Goal: Transaction & Acquisition: Purchase product/service

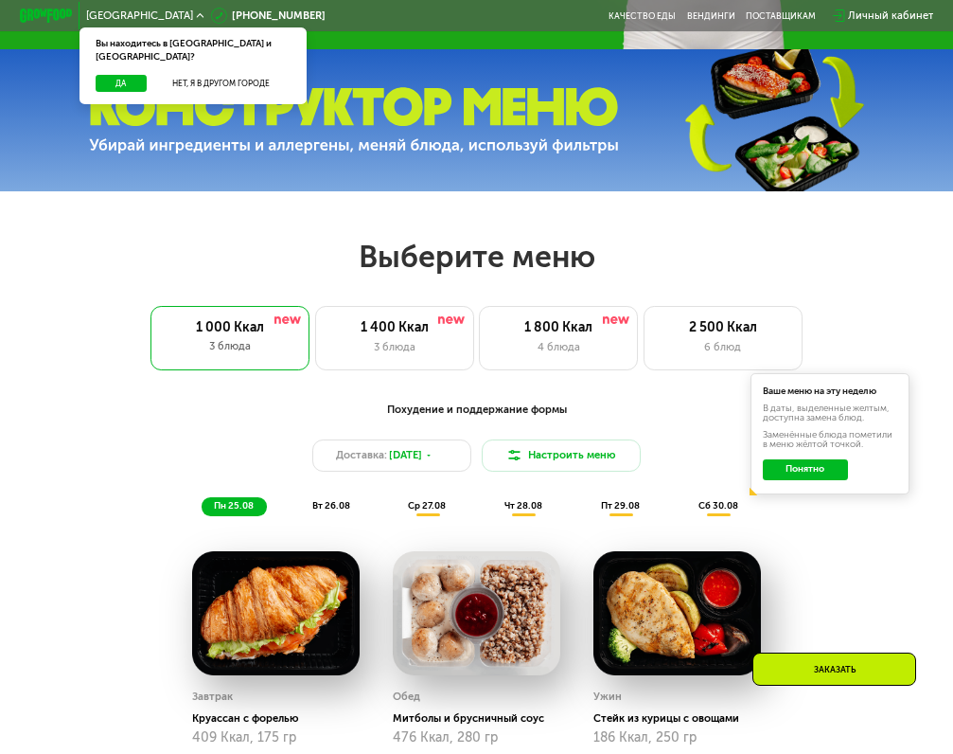
scroll to position [399, 0]
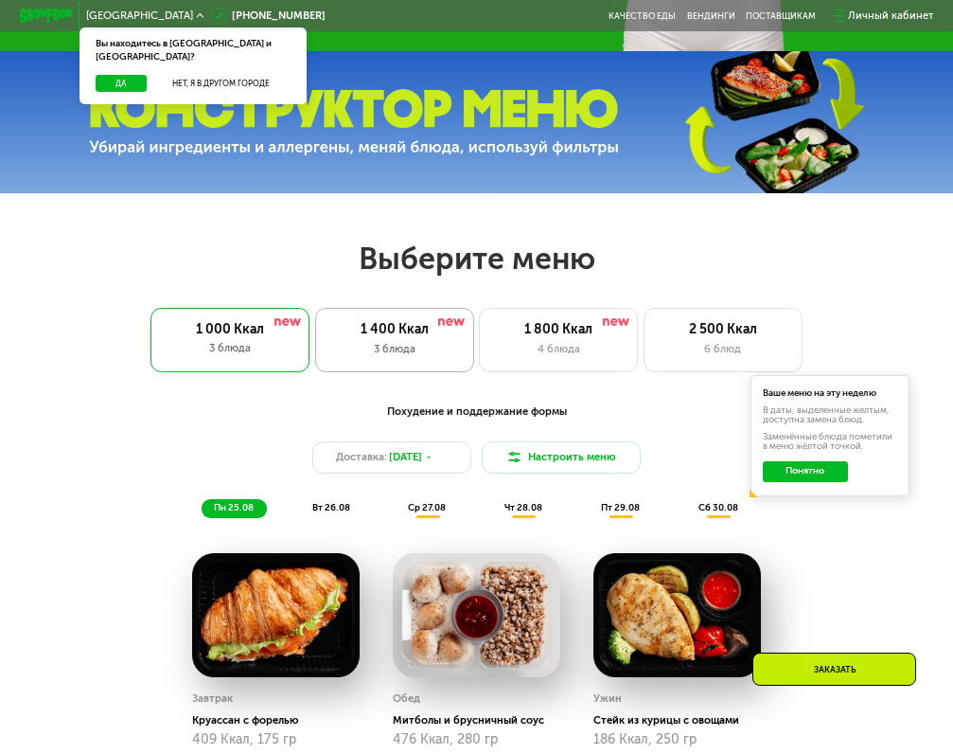
click at [387, 351] on div "3 блюда" at bounding box center [395, 349] width 131 height 16
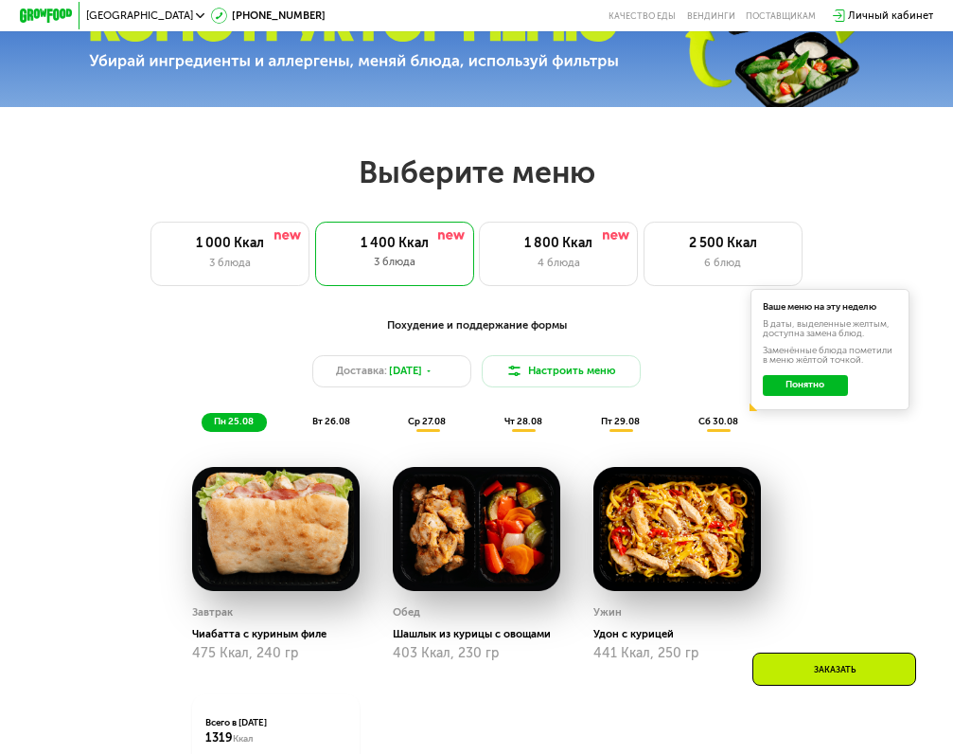
scroll to position [655, 0]
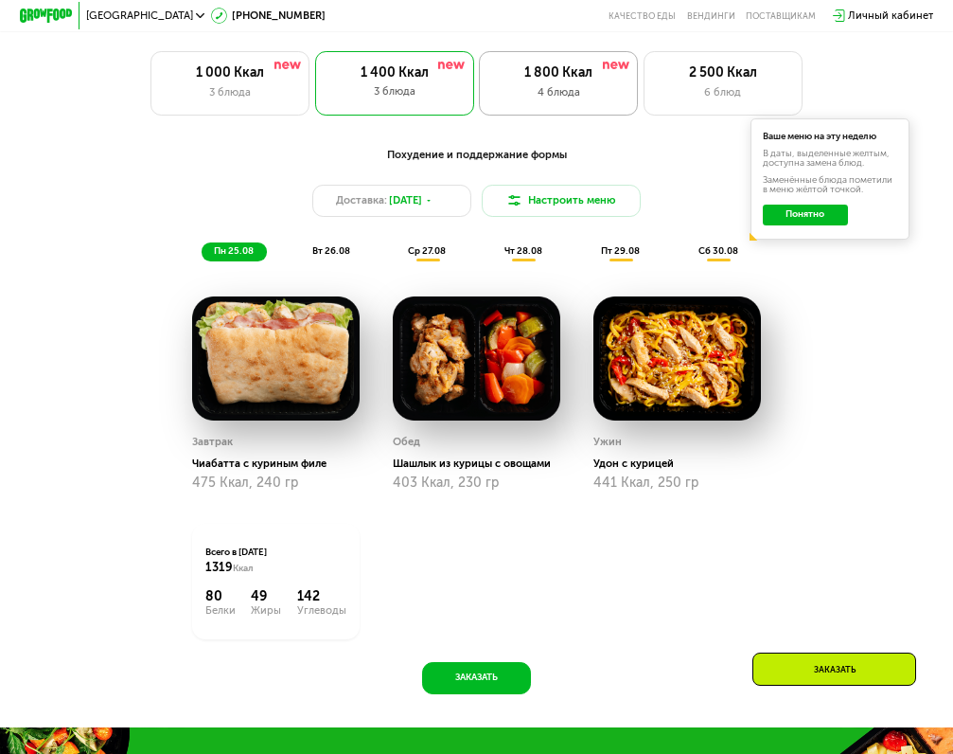
click at [564, 96] on div "4 блюда" at bounding box center [558, 92] width 131 height 16
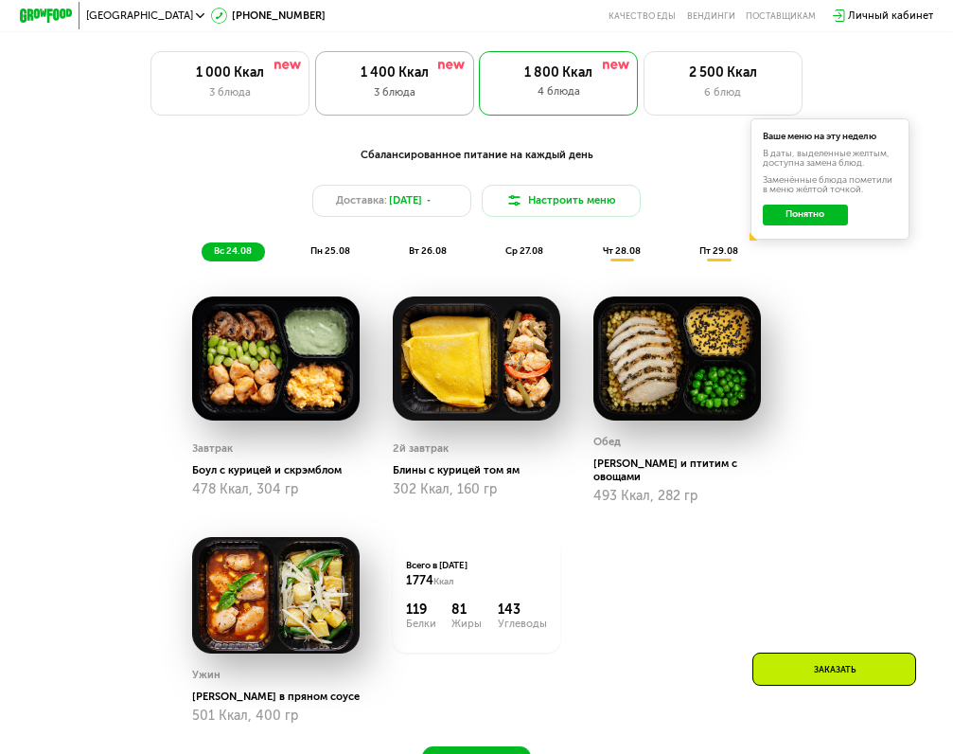
click at [425, 65] on div "1 400 Ккал" at bounding box center [395, 73] width 131 height 16
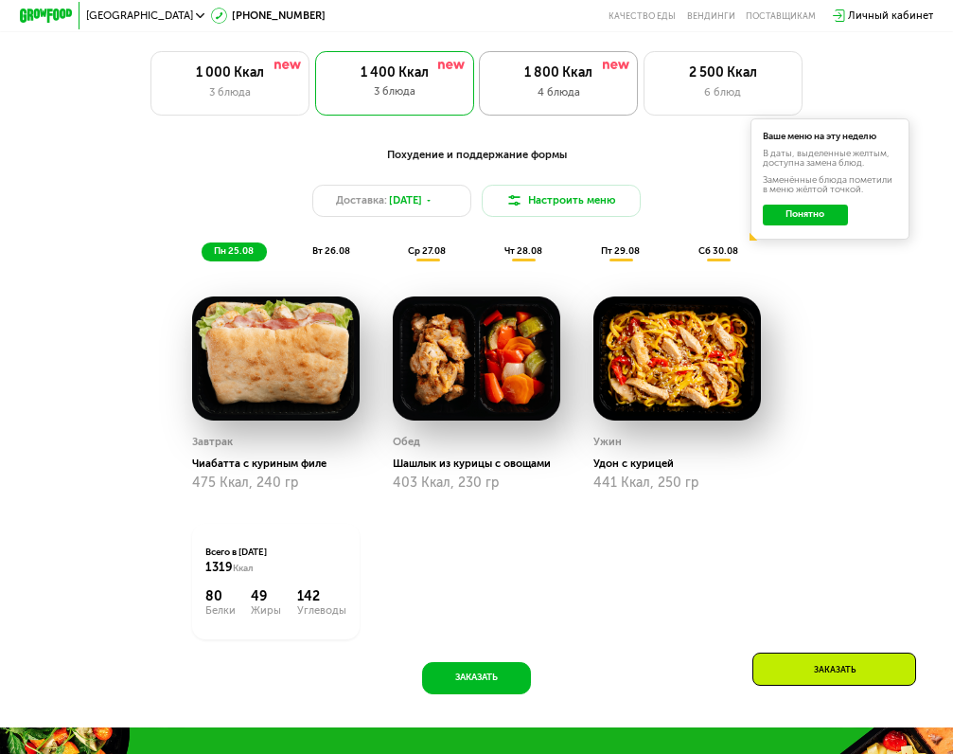
click at [644, 105] on div "1 800 Ккал 4 блюда" at bounding box center [723, 82] width 159 height 63
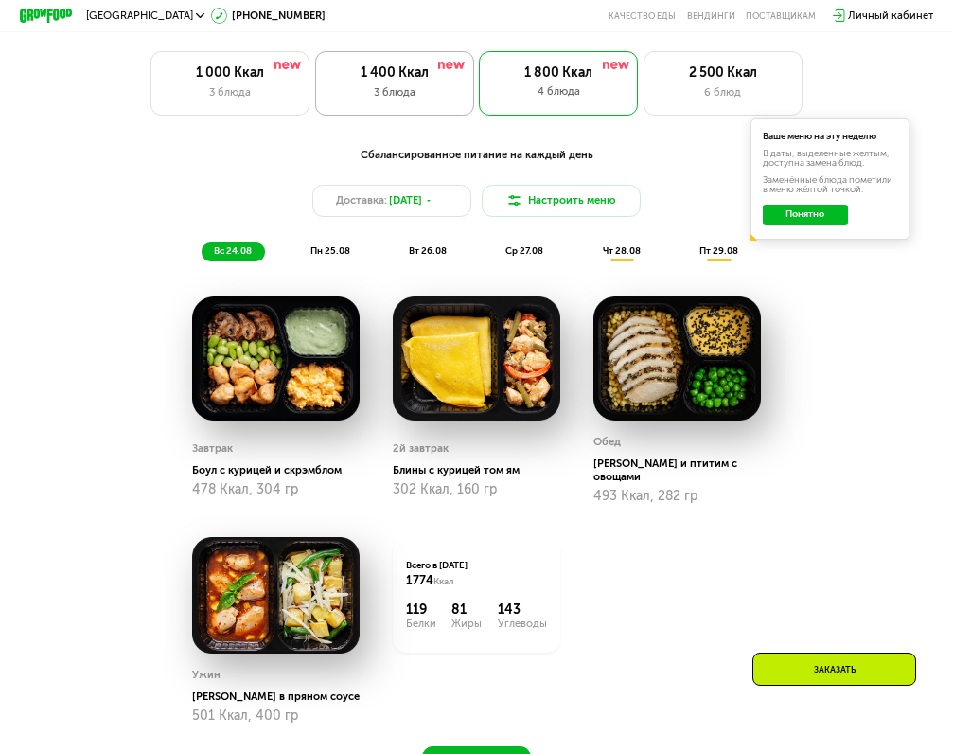
click at [401, 79] on div "1 400 Ккал" at bounding box center [395, 73] width 131 height 16
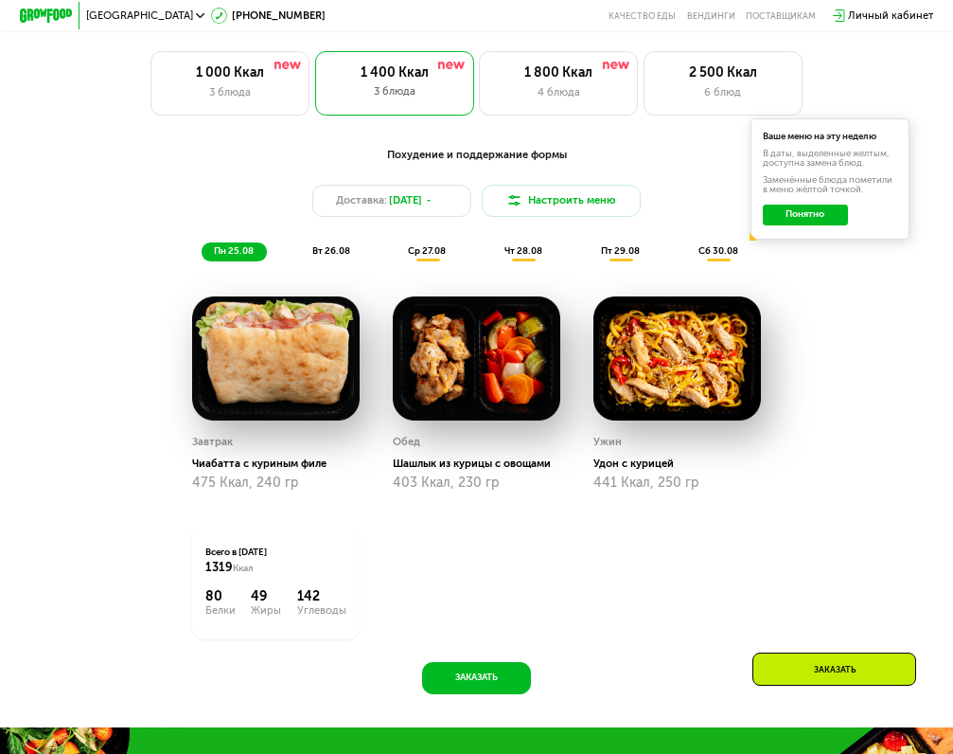
click at [365, 255] on div "пн 25.08 вт 26.08 ср 27.08 чт 28.08 пт 29.08 сб 30.08" at bounding box center [476, 251] width 549 height 19
click at [336, 252] on span "вт 26.08" at bounding box center [331, 250] width 38 height 11
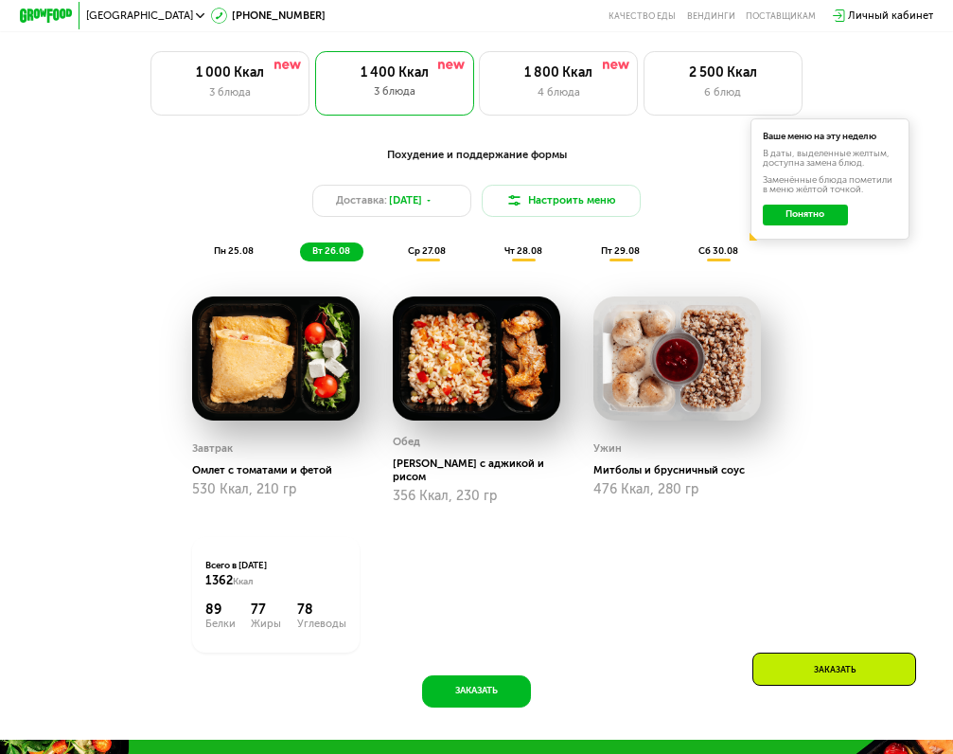
click at [428, 254] on span "ср 27.08" at bounding box center [427, 250] width 38 height 11
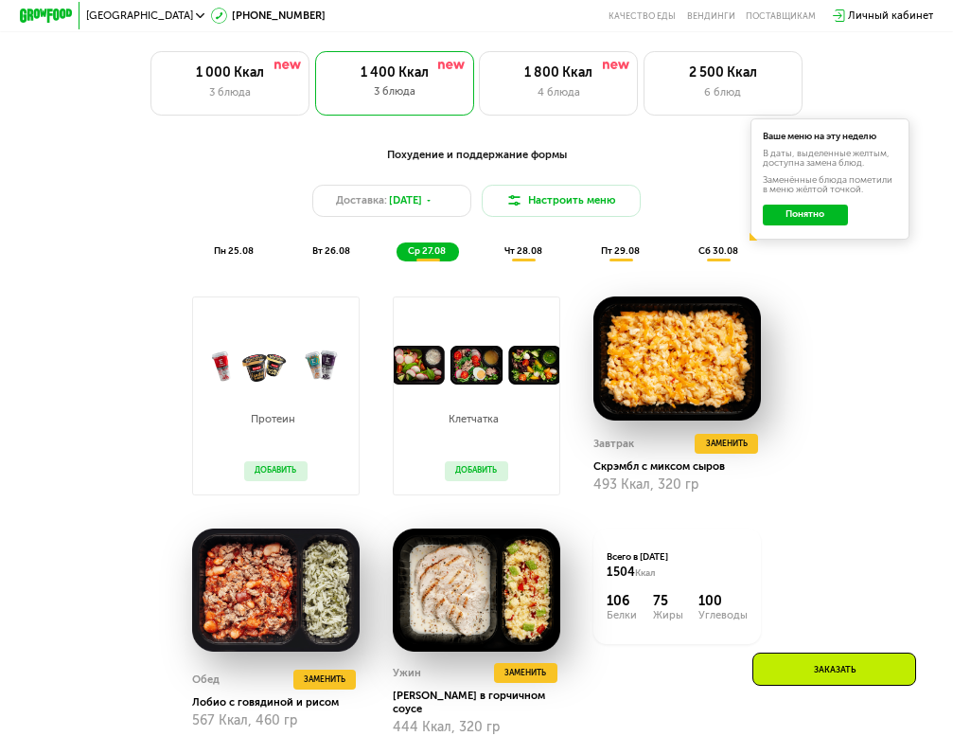
click at [490, 474] on button "Добавить" at bounding box center [476, 471] width 62 height 20
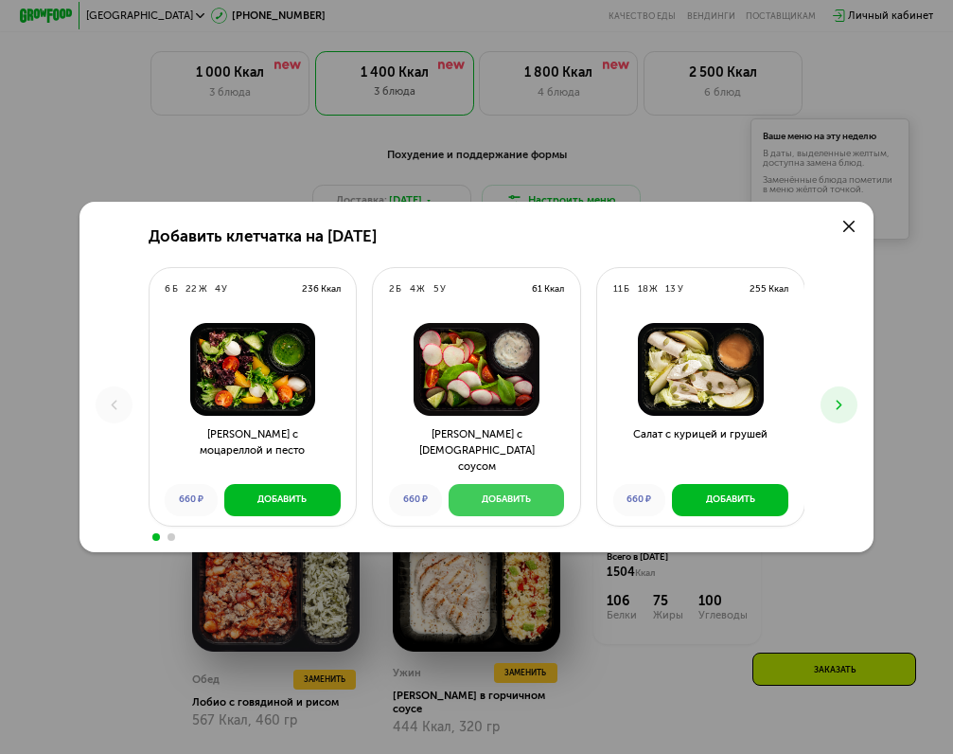
click at [482, 493] on div "Добавить" at bounding box center [506, 499] width 49 height 13
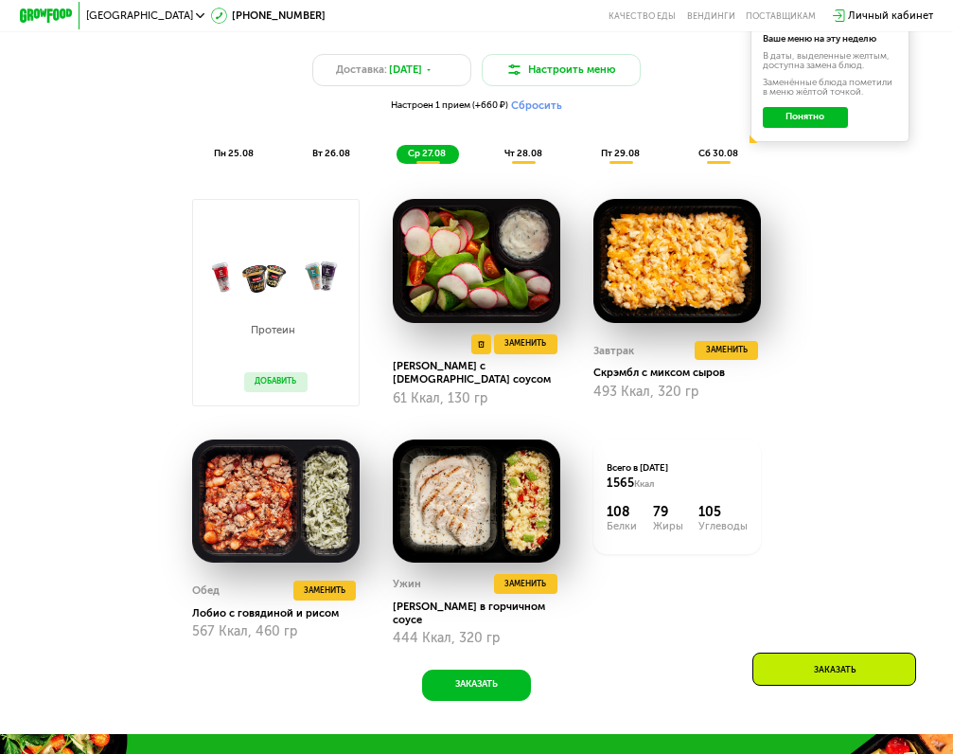
scroll to position [793, 0]
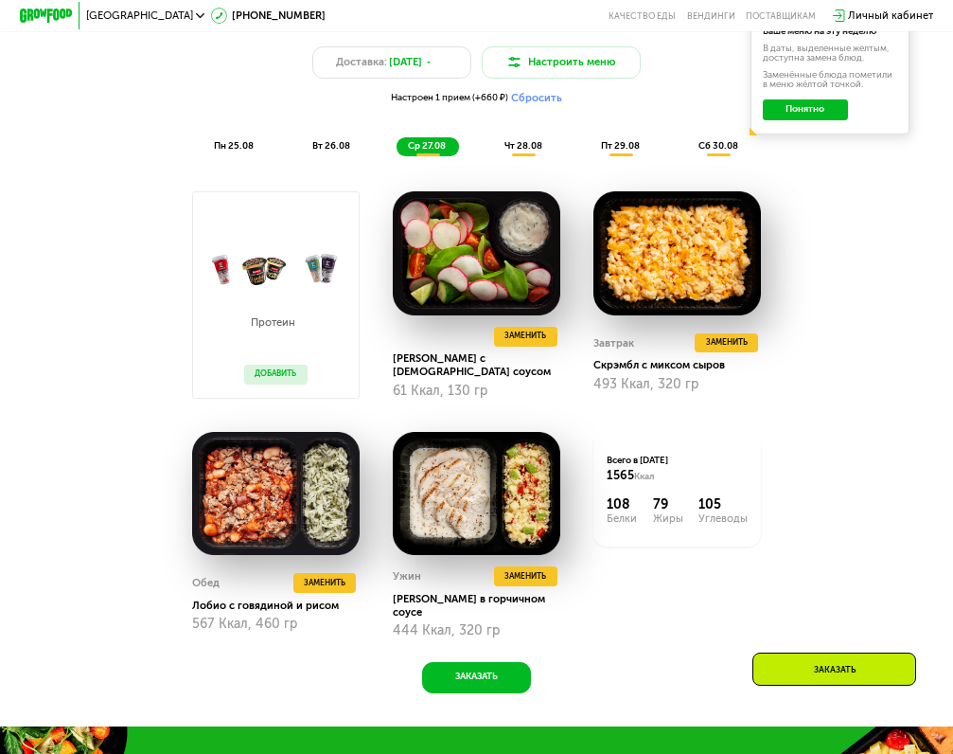
click at [526, 151] on span "чт 28.08" at bounding box center [524, 145] width 38 height 11
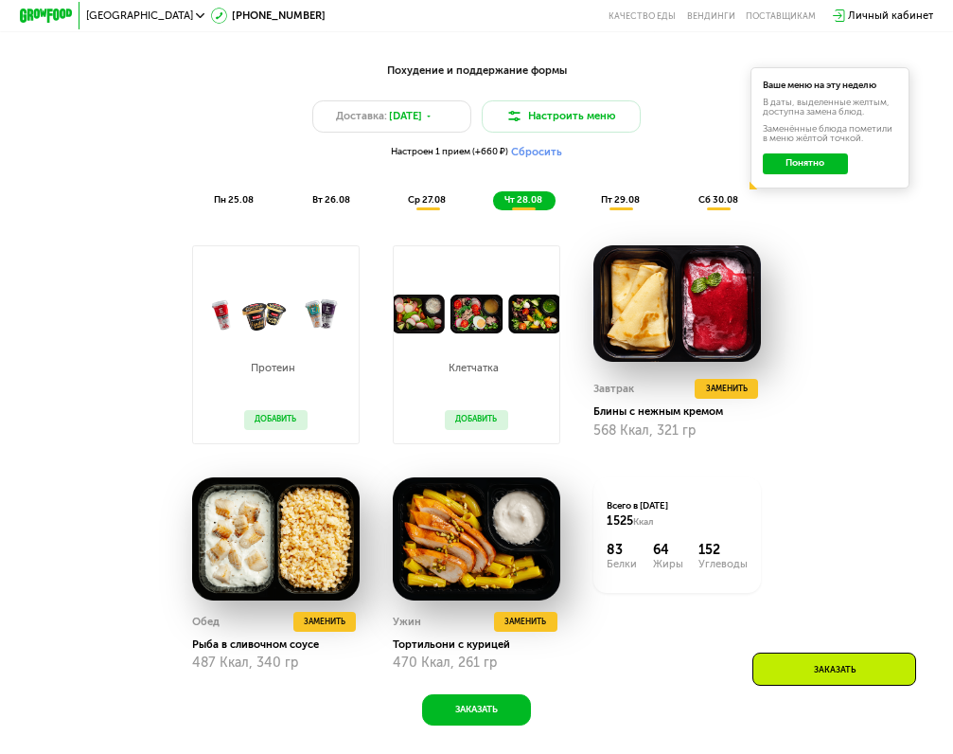
scroll to position [741, 0]
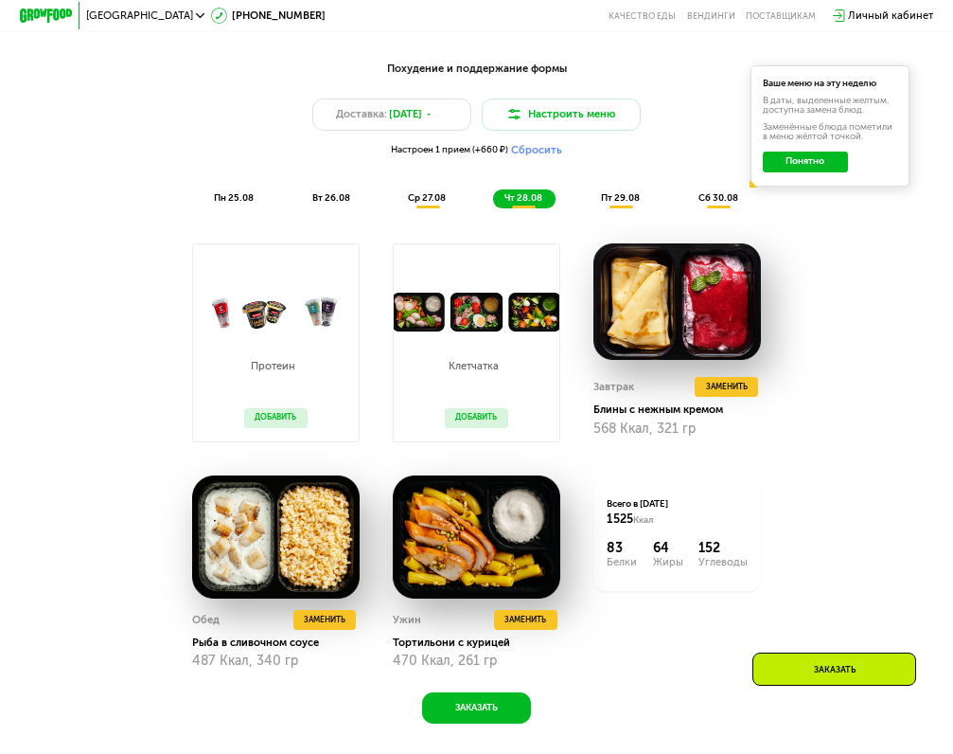
click at [630, 200] on span "пт 29.08" at bounding box center [620, 197] width 39 height 11
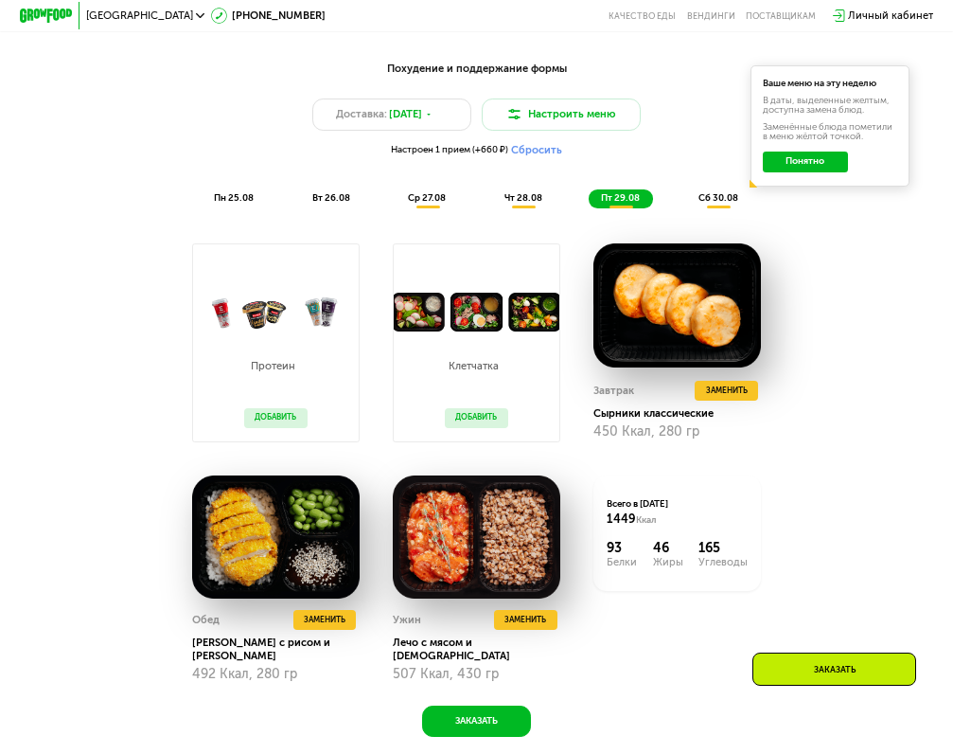
click at [517, 198] on span "чт 28.08" at bounding box center [524, 197] width 38 height 11
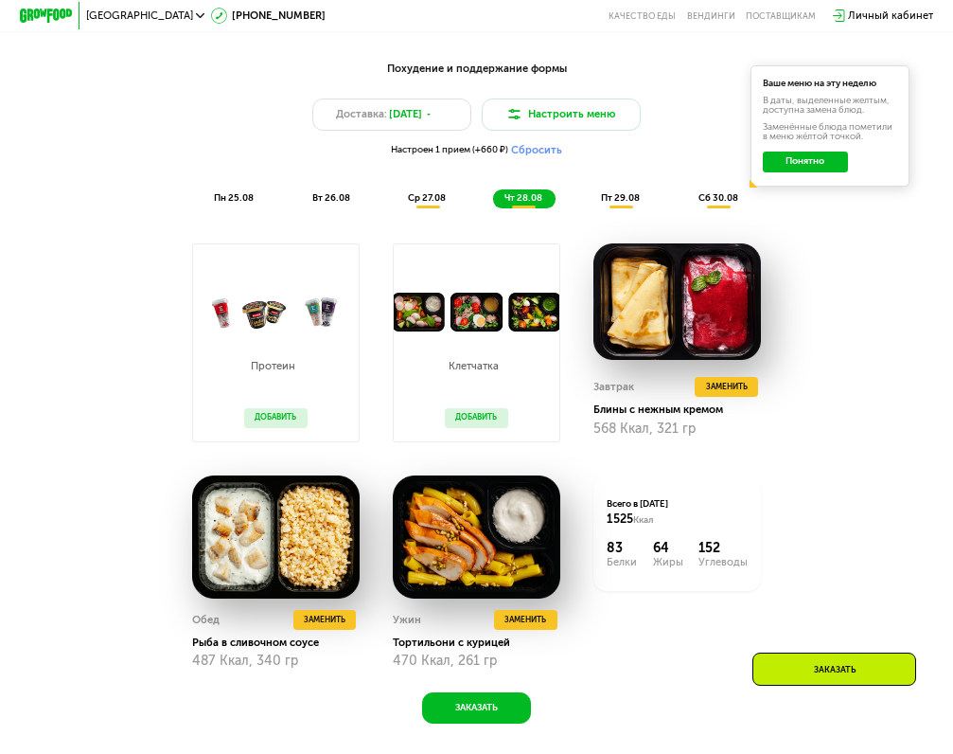
click at [686, 194] on div "пт 29.08" at bounding box center [718, 198] width 65 height 19
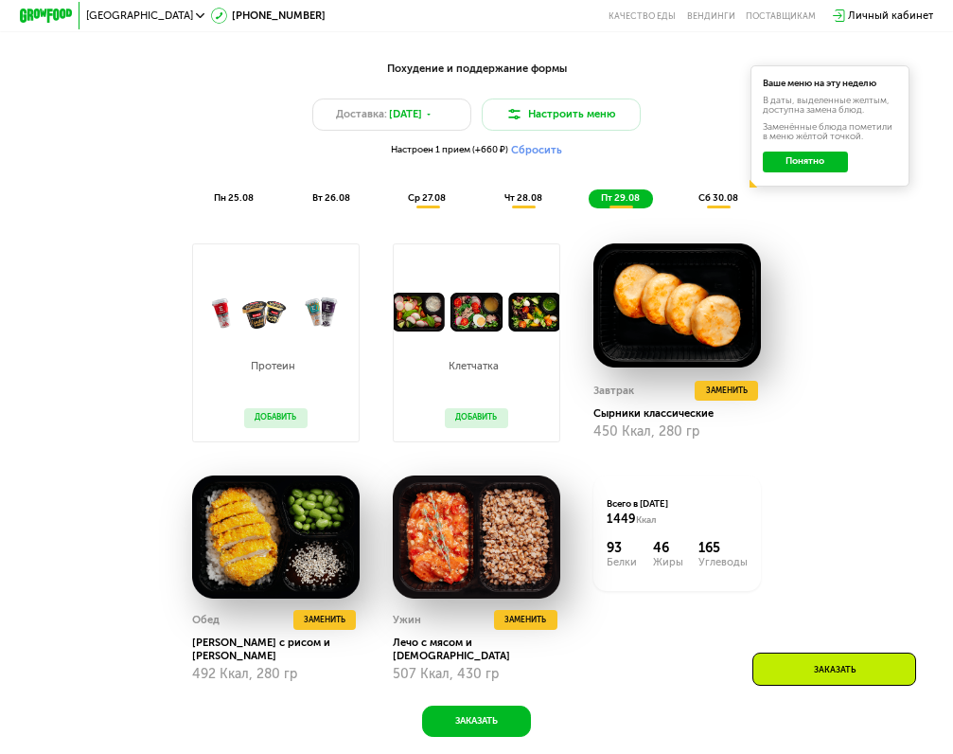
click at [664, 186] on div "Похудение и поддержание формы Доставка: [DATE] Настроить меню Настроен 1 прием …" at bounding box center [477, 135] width 784 height 148
click at [724, 191] on div "сб 30.08" at bounding box center [718, 198] width 65 height 19
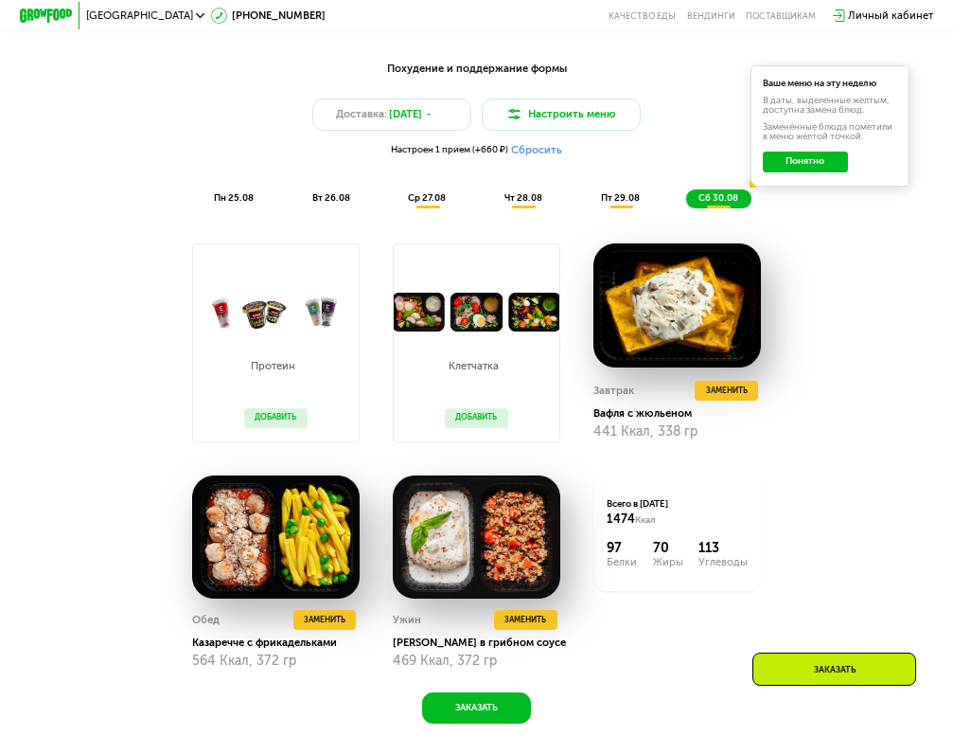
click at [601, 183] on div "Похудение и поддержание формы Доставка: [DATE] Настроить меню Настроен 1 прием …" at bounding box center [477, 135] width 784 height 148
click at [618, 195] on span "пт 29.08" at bounding box center [620, 197] width 39 height 11
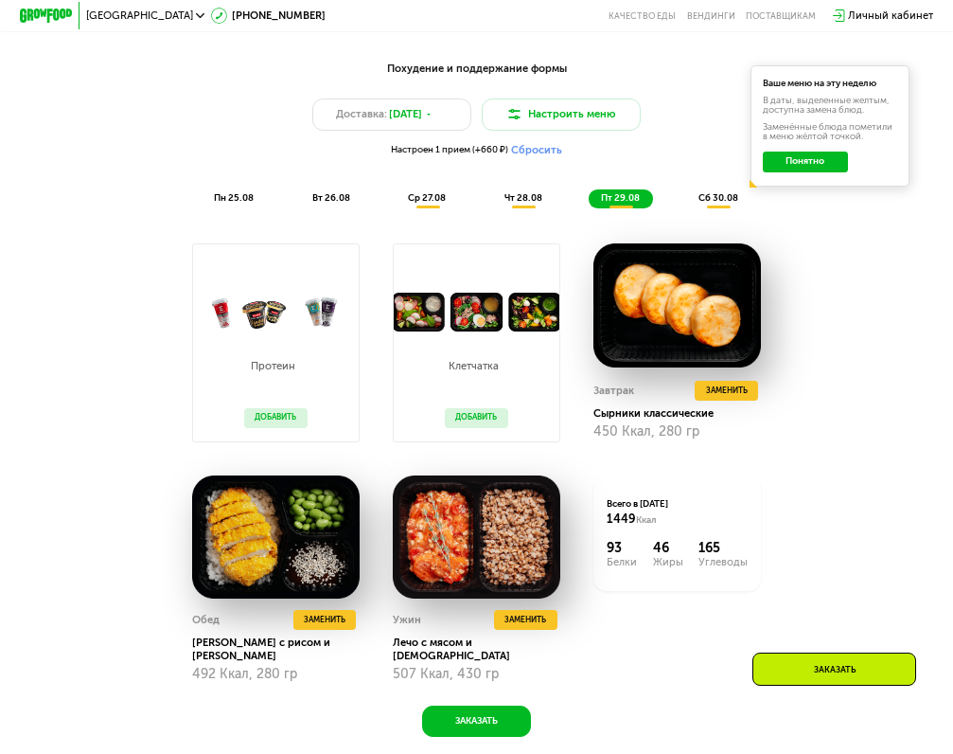
click at [589, 190] on div "чт 28.08" at bounding box center [621, 198] width 64 height 19
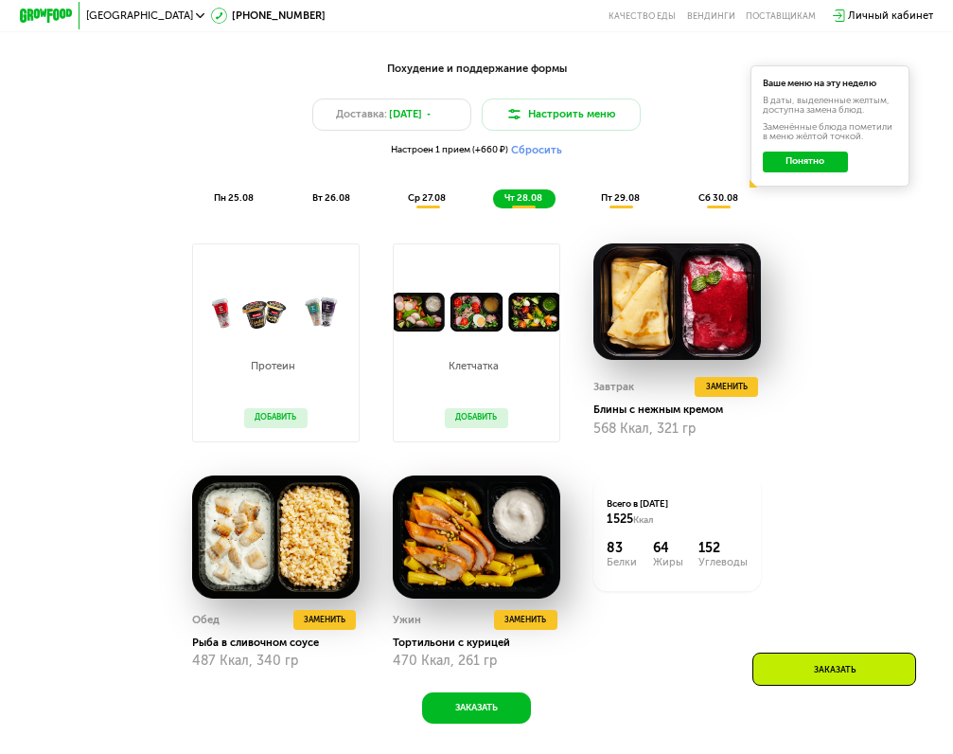
click at [441, 188] on div "Похудение и поддержание формы Доставка: [DATE] Настроить меню Настроен 1 прием …" at bounding box center [477, 135] width 784 height 148
click at [493, 192] on div "ср 27.08" at bounding box center [524, 198] width 63 height 19
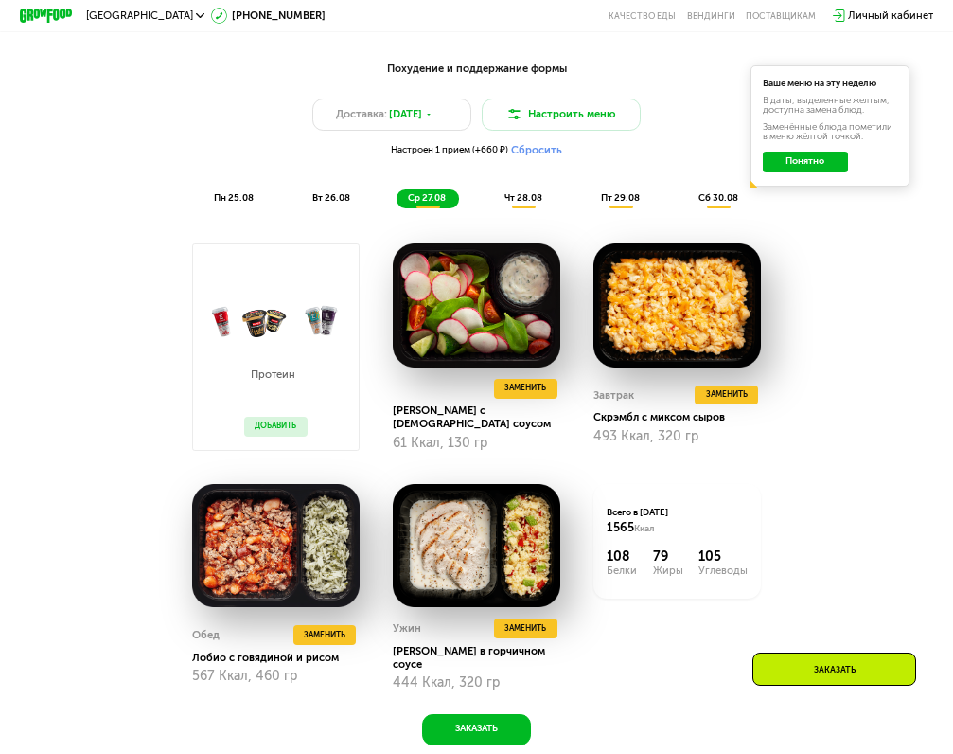
click at [474, 192] on div "пн 25.08 вт 26.08 ср 27.08 чт 28.08 пт 29.08 сб 30.08" at bounding box center [476, 198] width 549 height 19
click at [506, 198] on span "чт 28.08" at bounding box center [524, 197] width 38 height 11
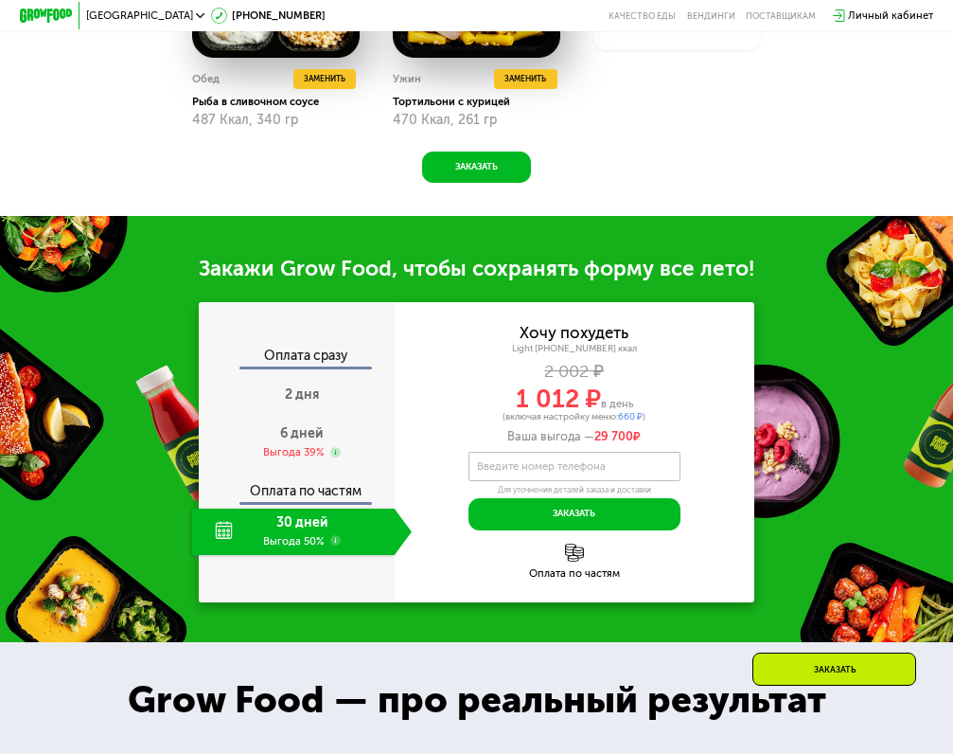
scroll to position [1289, 0]
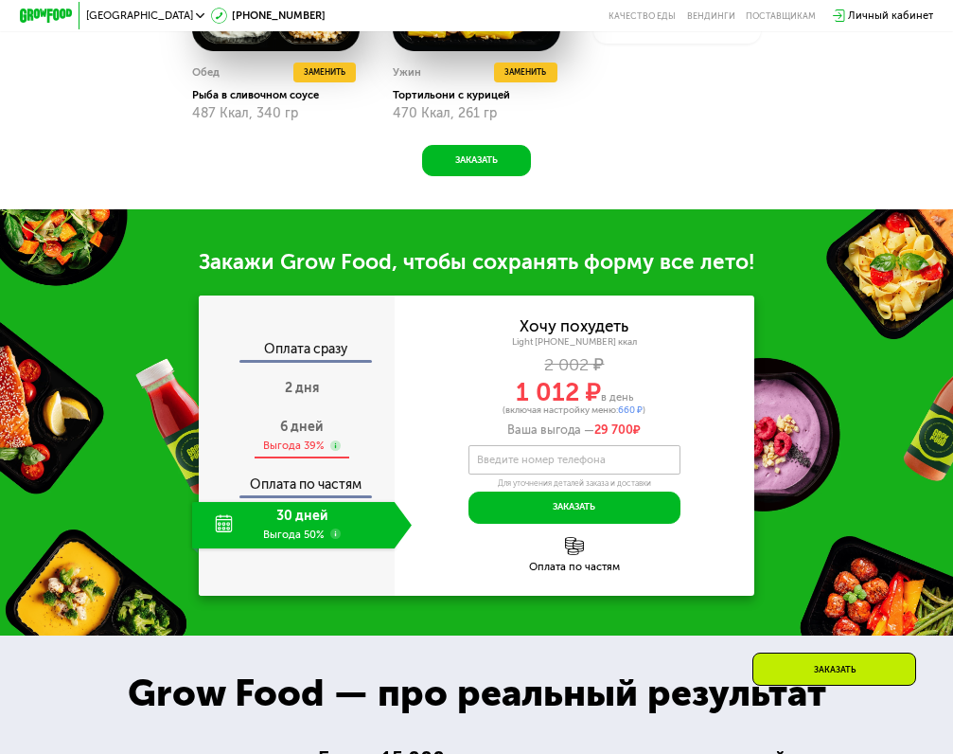
click at [290, 447] on div "Выгода 39%" at bounding box center [294, 445] width 62 height 14
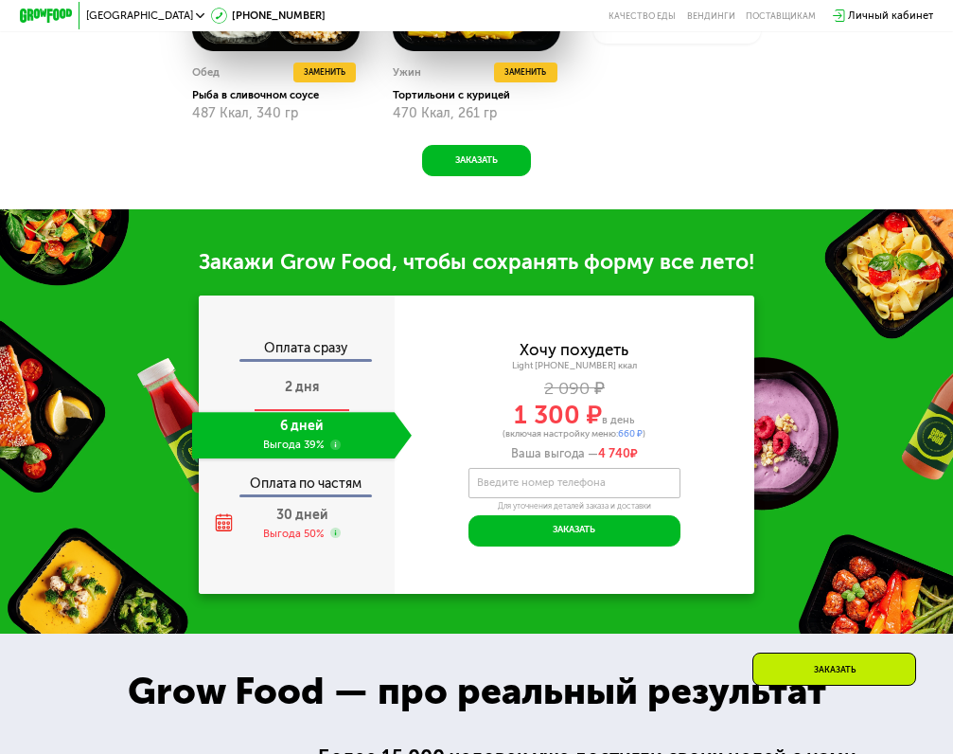
click at [314, 401] on div "2 дня" at bounding box center [302, 388] width 220 height 46
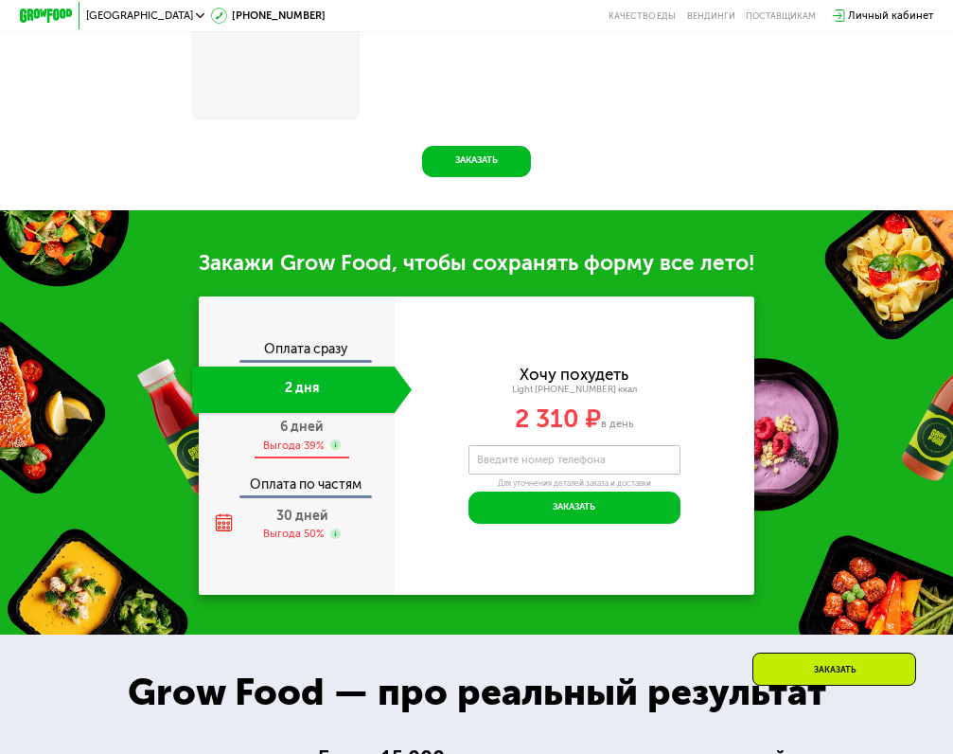
scroll to position [1172, 0]
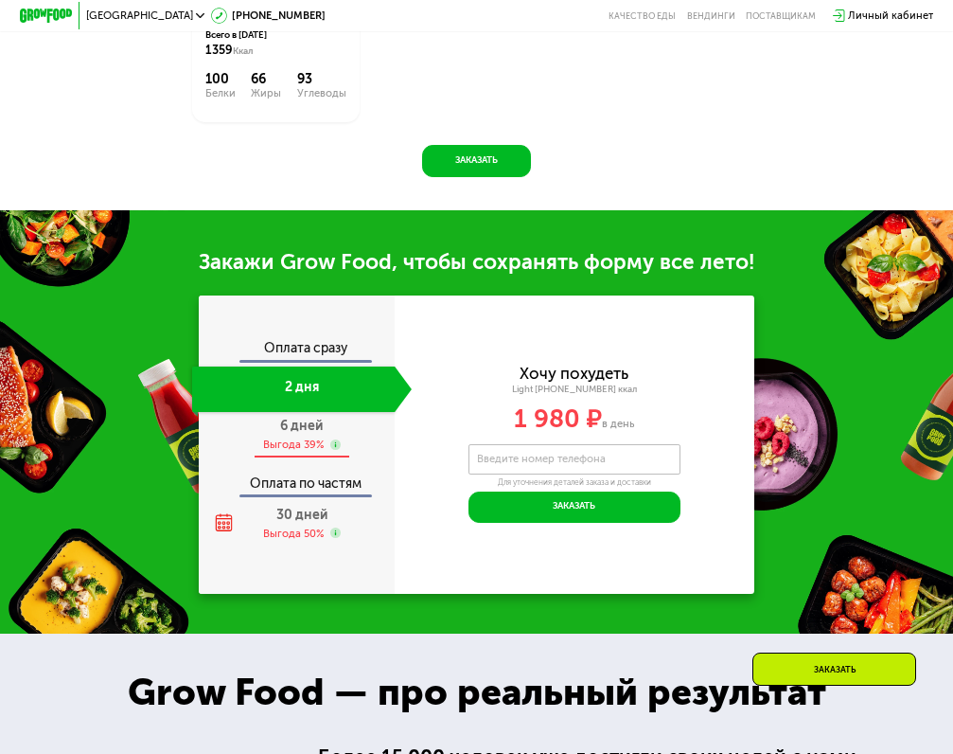
click at [296, 424] on span "6 дней" at bounding box center [301, 426] width 43 height 16
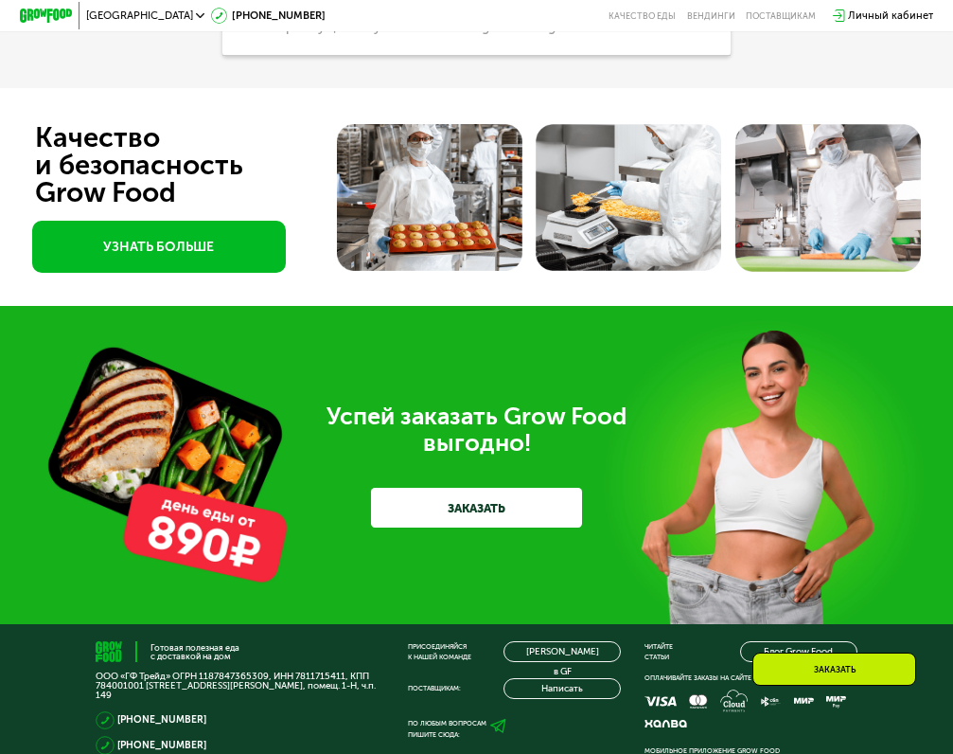
scroll to position [3518, 0]
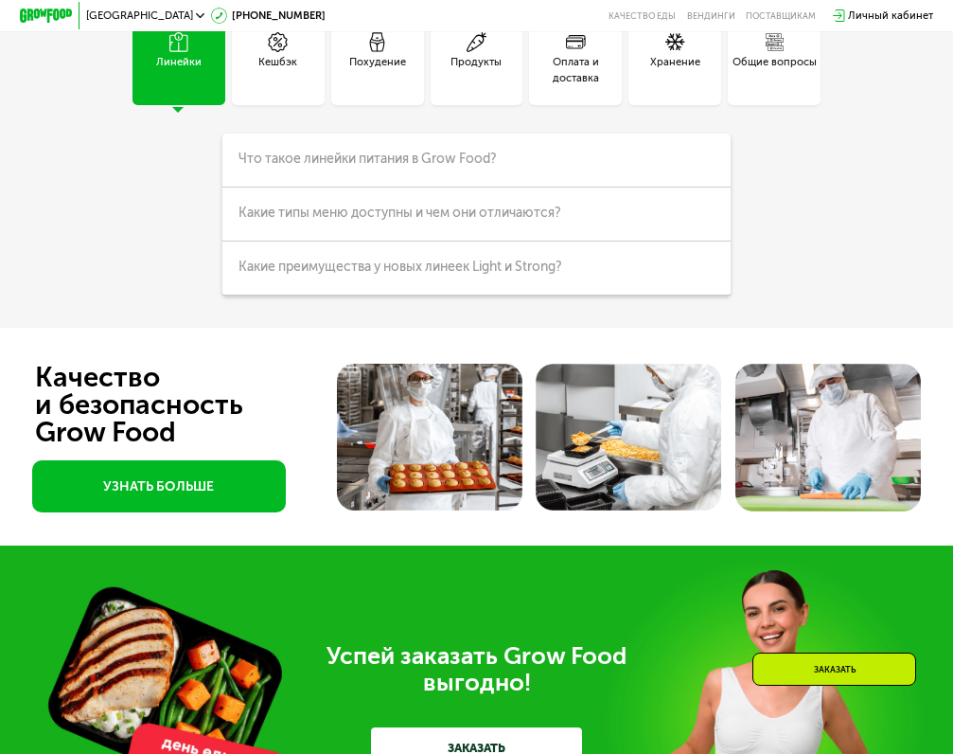
click at [447, 406] on img at bounding box center [430, 437] width 186 height 147
click at [247, 481] on link "УЗНАТЬ БОЛЬШЕ" at bounding box center [159, 486] width 254 height 52
